Goal: Task Accomplishment & Management: Manage account settings

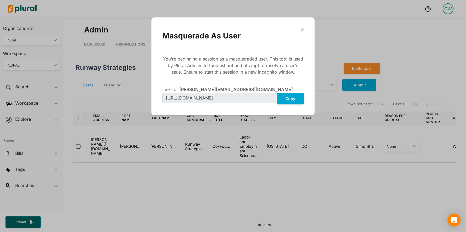
click at [303, 28] on polygon "Modal" at bounding box center [302, 29] width 5 height 5
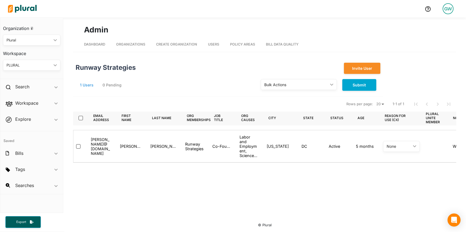
click at [201, 69] on div "Runway Strategies" at bounding box center [175, 68] width 207 height 11
click at [37, 103] on h2 "Workspace" at bounding box center [26, 103] width 23 height 6
click at [29, 115] on h4 "Members" at bounding box center [32, 115] width 49 height 5
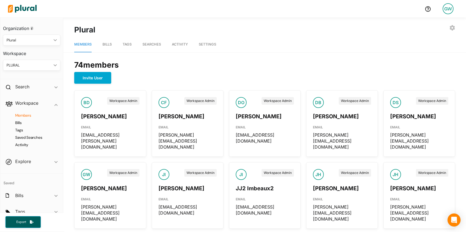
click at [105, 45] on span "Bills" at bounding box center [107, 44] width 9 height 4
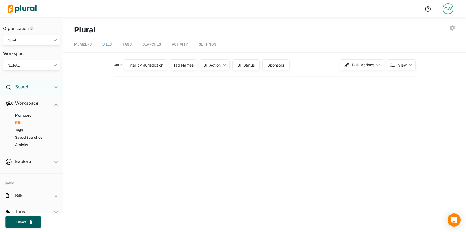
click at [23, 87] on h2 "Search" at bounding box center [22, 87] width 14 height 6
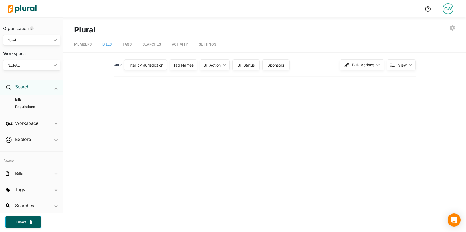
click at [23, 87] on h2 "Search" at bounding box center [22, 87] width 14 height 6
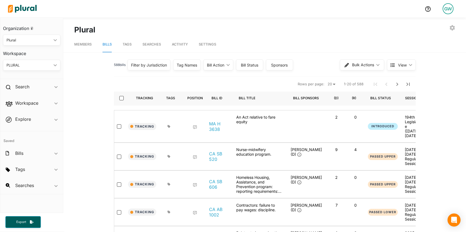
click at [445, 13] on div "GW" at bounding box center [448, 8] width 11 height 11
click at [432, 93] on link "Log Out" at bounding box center [434, 92] width 48 height 14
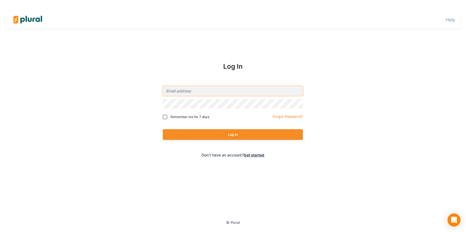
click at [212, 89] on input "email" at bounding box center [233, 91] width 140 height 10
type input "[PERSON_NAME][EMAIL_ADDRESS][DOMAIN_NAME]"
click at [193, 134] on button "Log In" at bounding box center [233, 134] width 140 height 11
